Goal: Navigation & Orientation: Find specific page/section

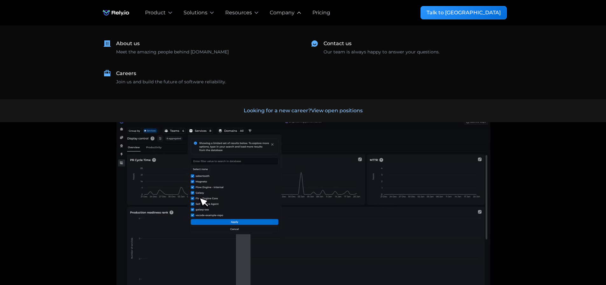
click at [285, 12] on div "Company" at bounding box center [282, 13] width 25 height 8
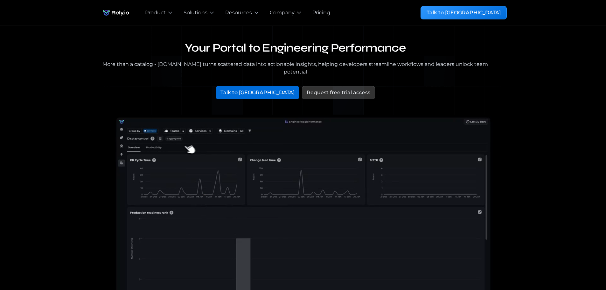
click at [285, 12] on div "Company" at bounding box center [282, 13] width 25 height 8
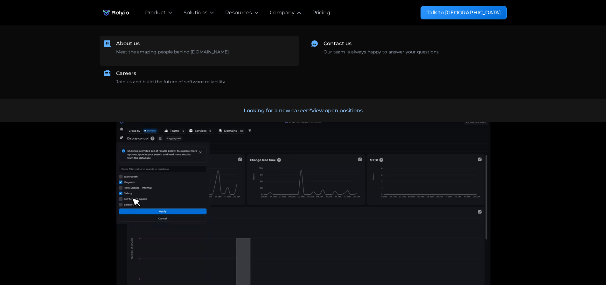
click at [135, 45] on div "About us" at bounding box center [128, 44] width 24 height 8
